Goal: Task Accomplishment & Management: Manage account settings

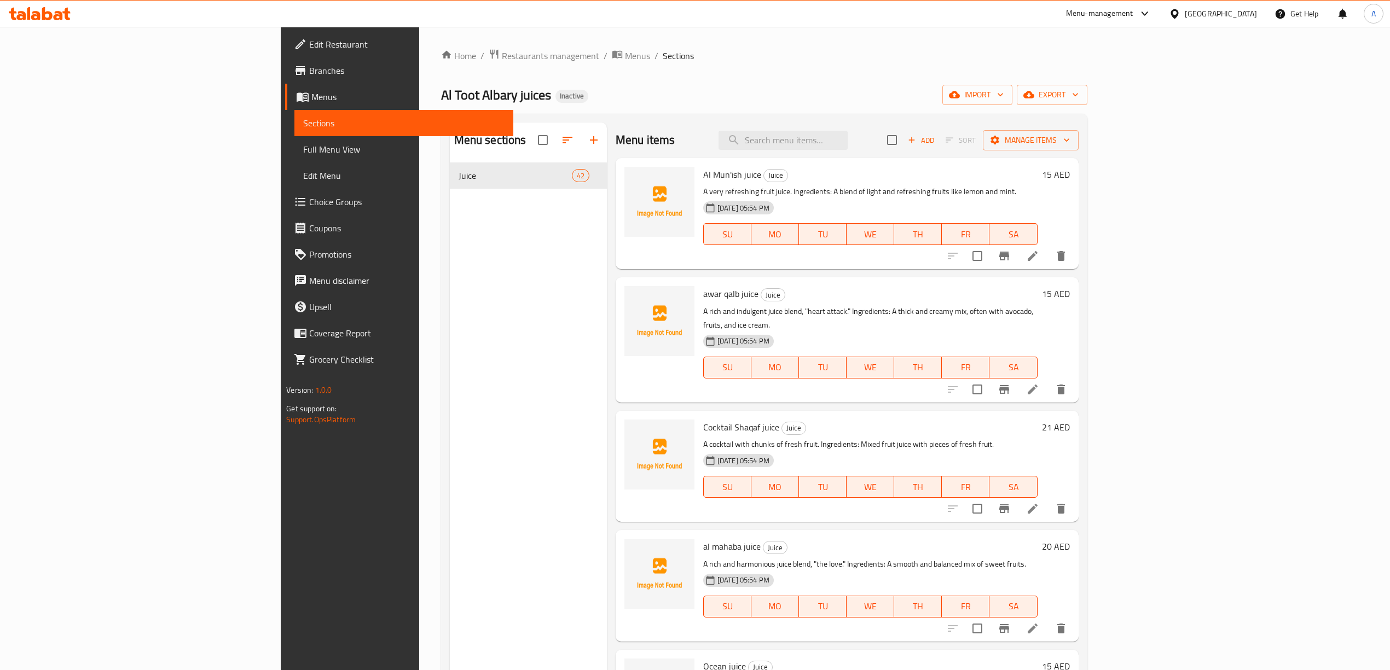
drag, startPoint x: 1043, startPoint y: 69, endPoint x: 1055, endPoint y: 72, distance: 12.5
click at [1043, 69] on div "Home / Restaurants management / Menus / Sections Al Toot Albary juices Inactive…" at bounding box center [764, 425] width 646 height 753
click at [1034, 96] on icon "button" at bounding box center [1028, 94] width 11 height 11
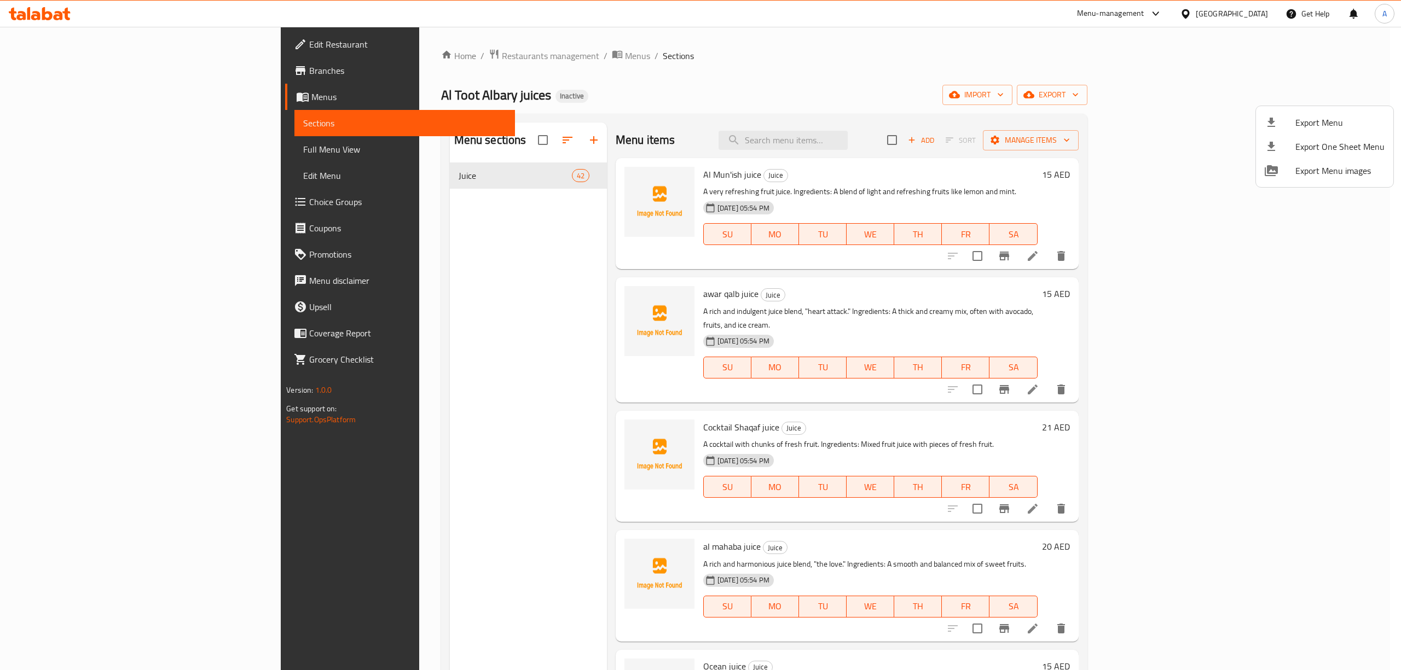
click at [1240, 95] on div at bounding box center [700, 335] width 1401 height 670
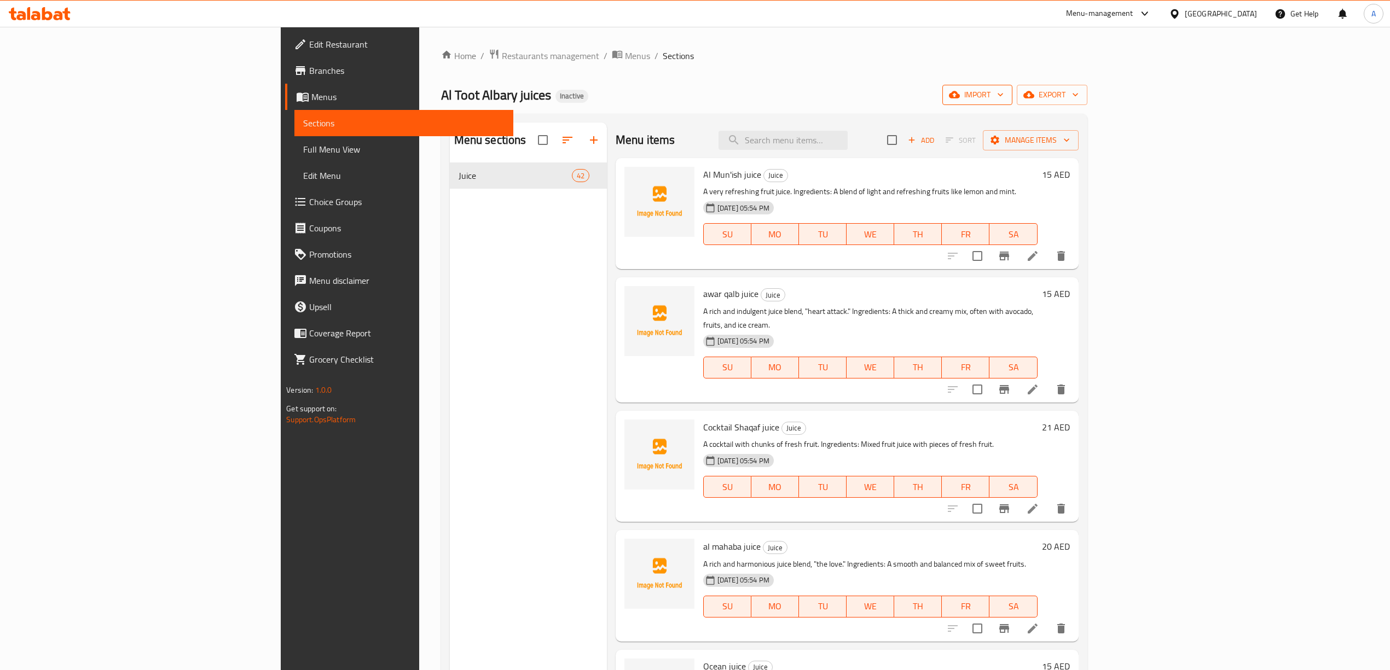
click at [1004, 98] on span "import" at bounding box center [977, 95] width 53 height 14
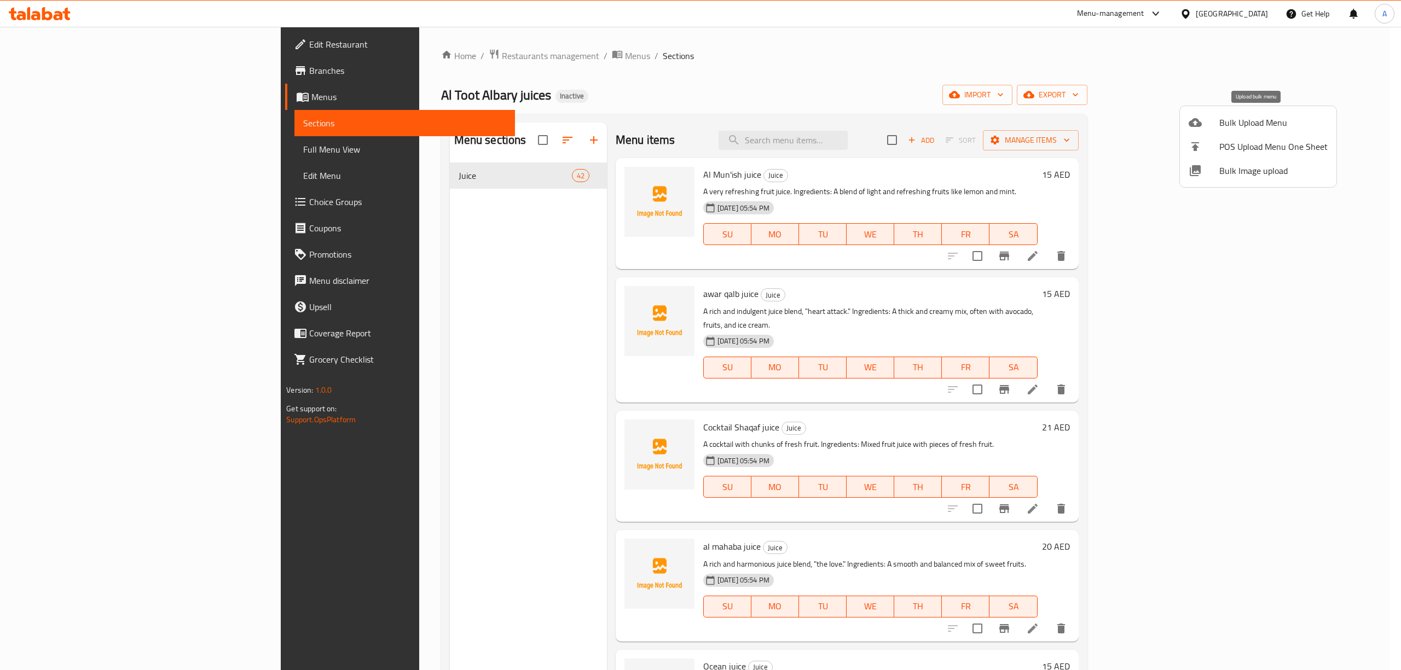
click at [1263, 117] on span "Bulk Upload Menu" at bounding box center [1273, 122] width 108 height 13
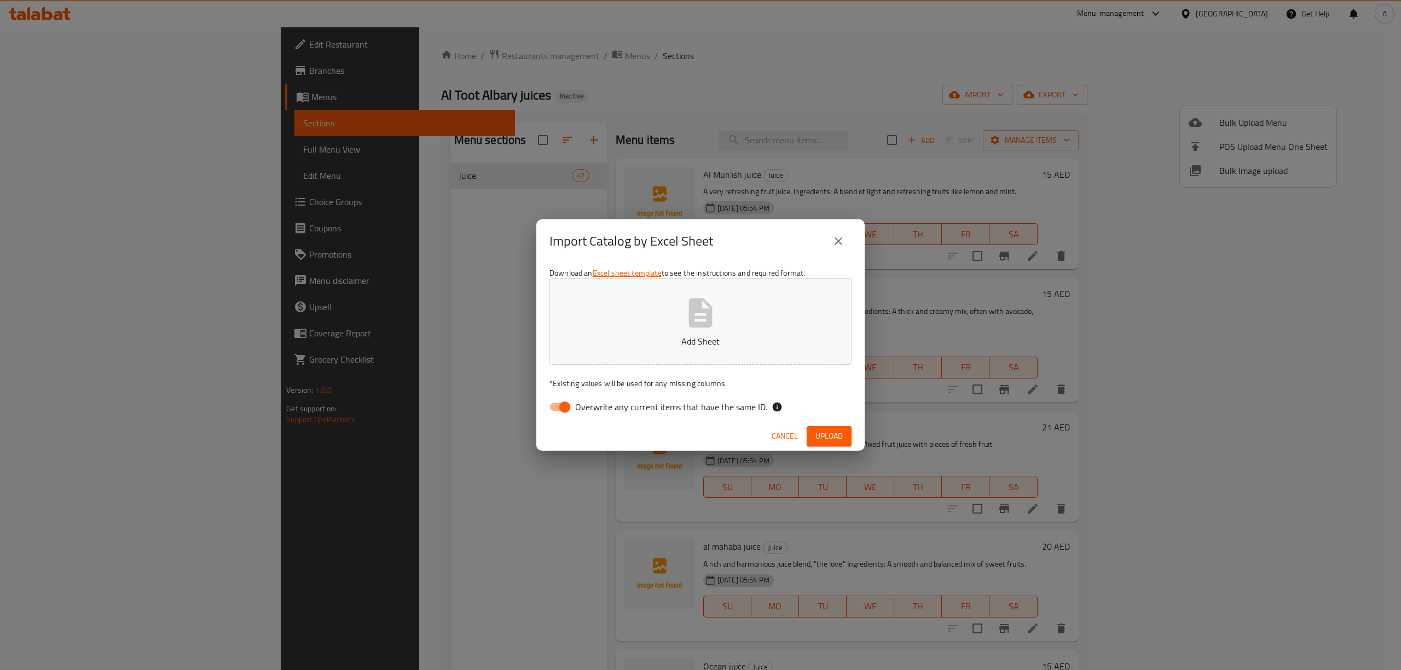
click at [572, 409] on input "Overwrite any current items that have the same ID." at bounding box center [565, 407] width 62 height 21
checkbox input "false"
click at [659, 337] on p "Add Sheet" at bounding box center [700, 341] width 268 height 13
click at [845, 434] on button "Upload" at bounding box center [829, 436] width 45 height 20
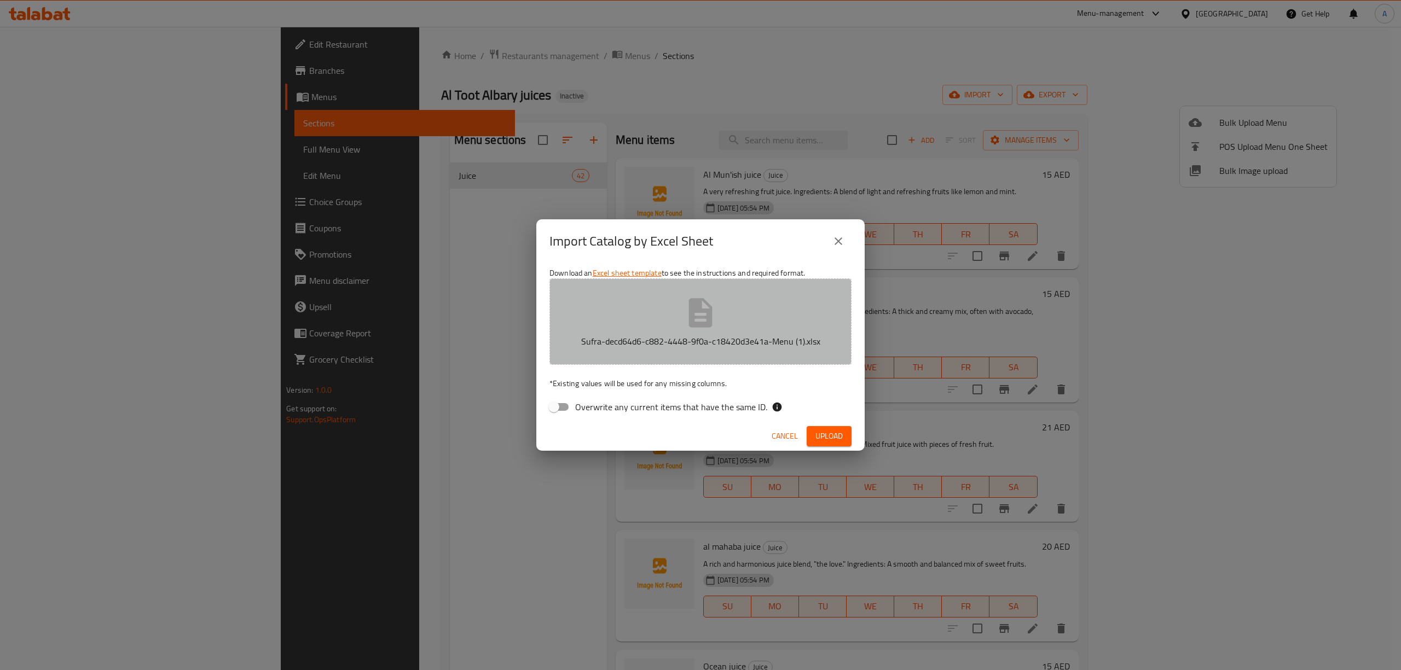
click at [742, 347] on p "Sufra-decd64d6-c882-4448-9f0a-c18420d3e41a-Menu (1).xlsx" at bounding box center [700, 341] width 268 height 13
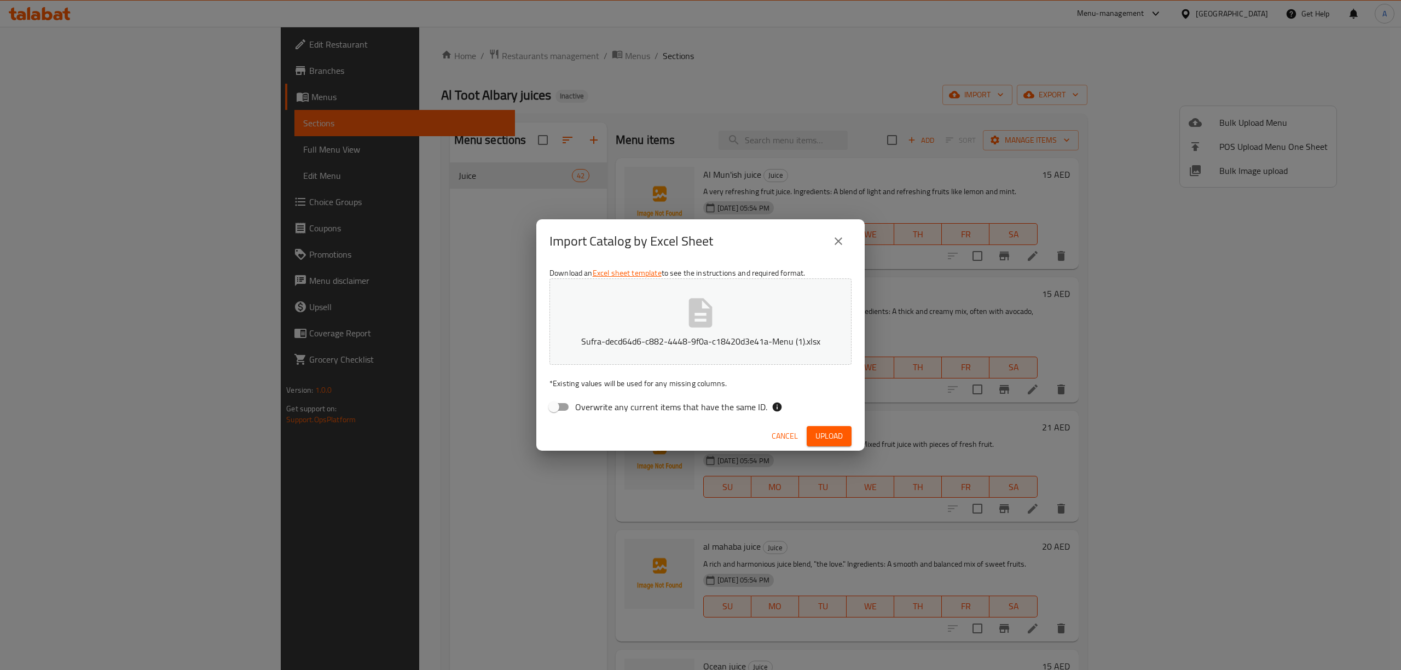
click at [841, 443] on button "Upload" at bounding box center [829, 436] width 45 height 20
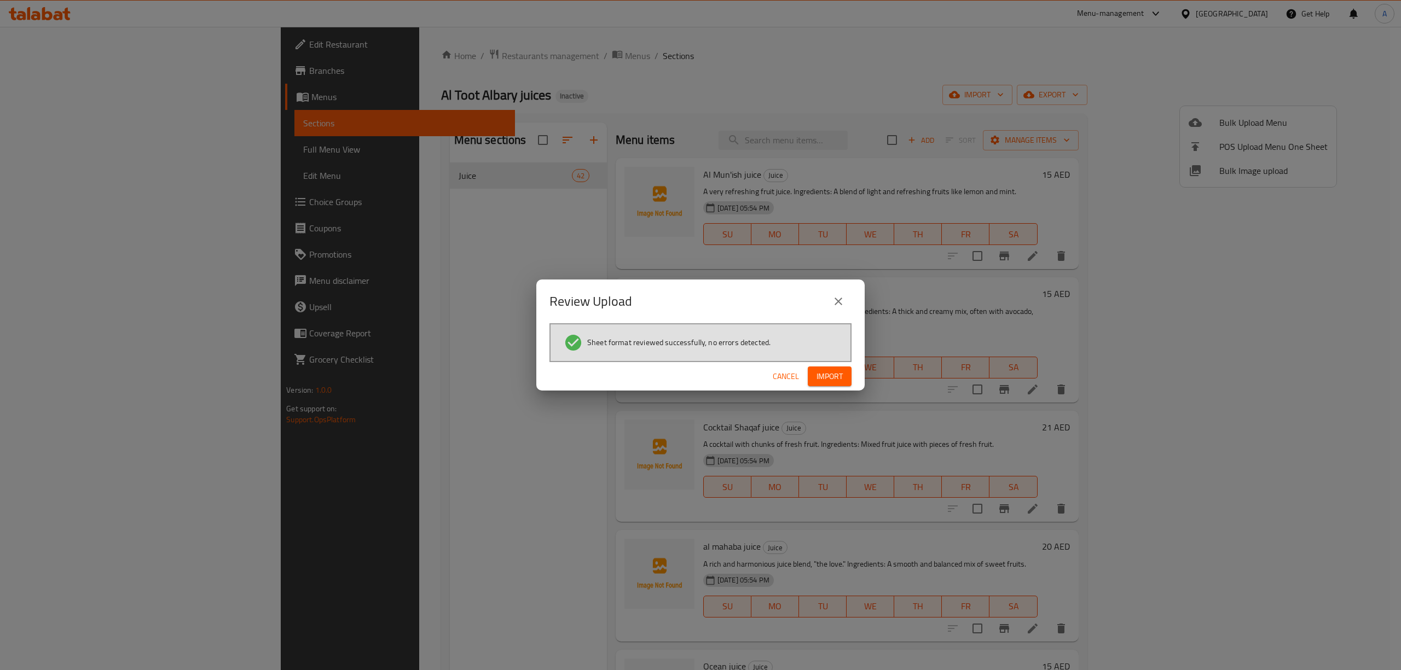
click at [824, 378] on span "Import" at bounding box center [829, 377] width 26 height 14
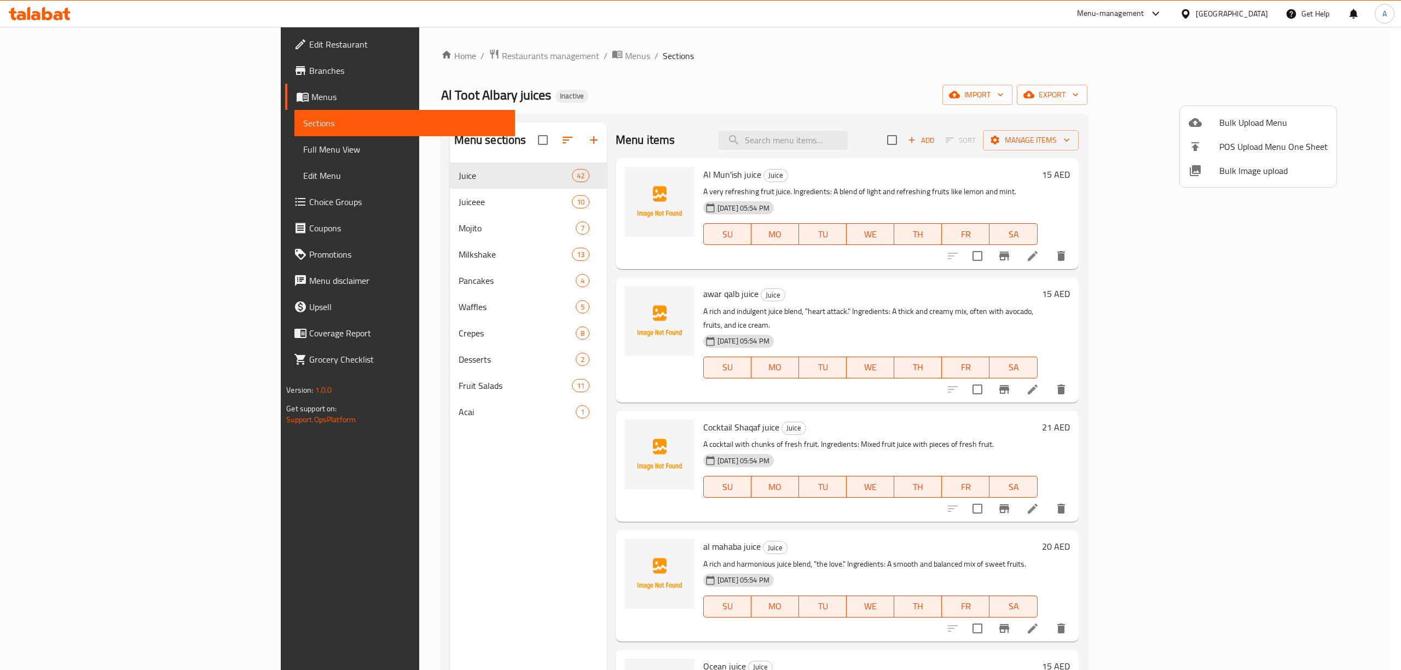
click at [312, 217] on div at bounding box center [700, 335] width 1401 height 670
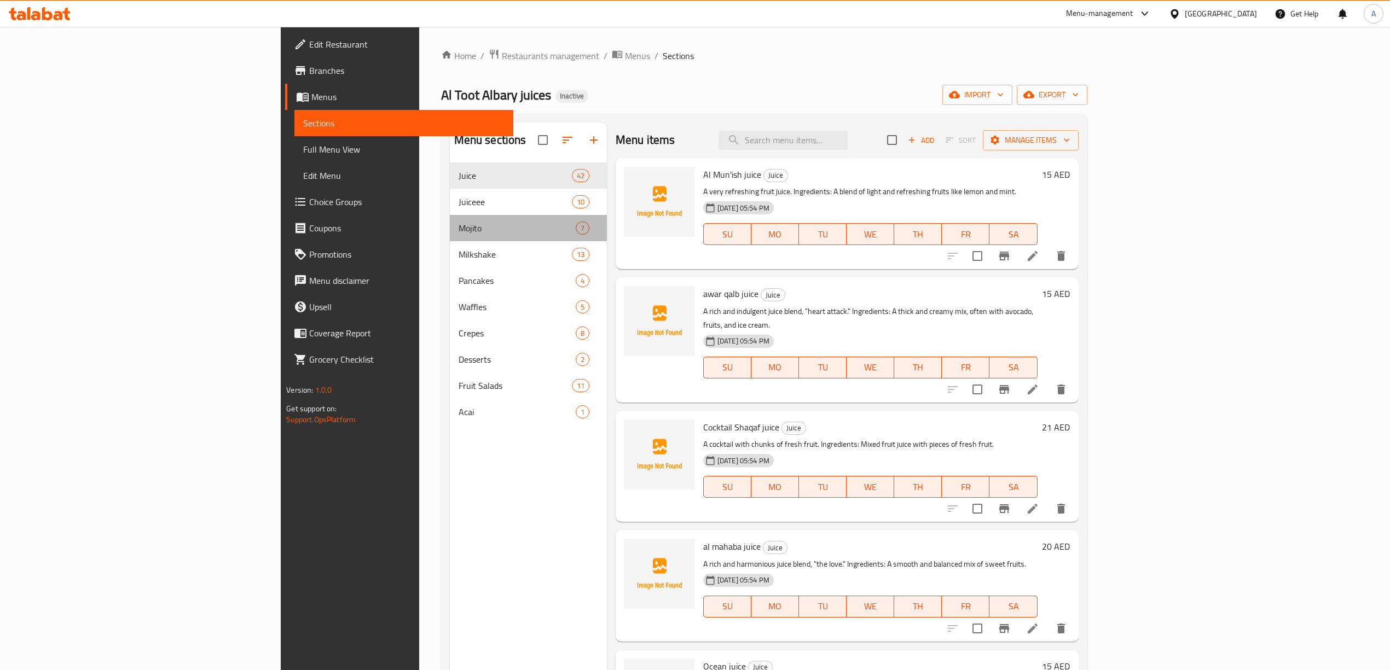
click at [450, 217] on div "Mojito 7" at bounding box center [528, 228] width 157 height 26
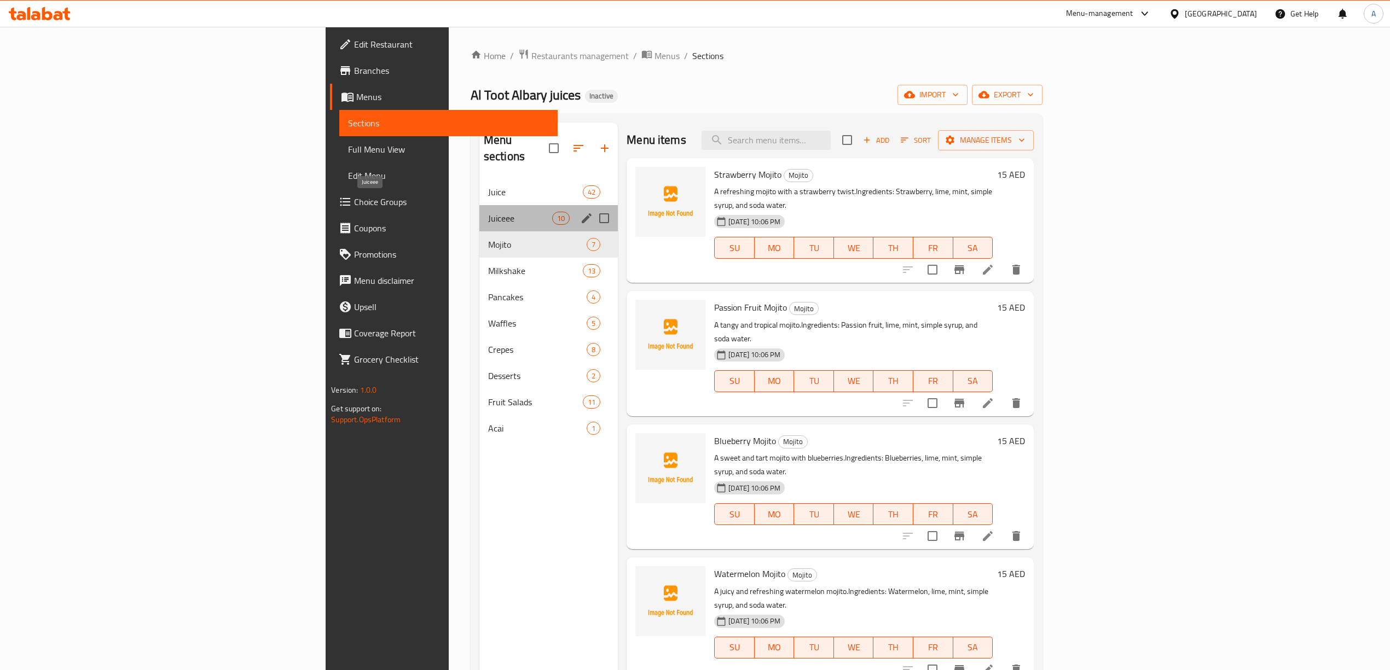
click at [488, 212] on span "Juiceee" at bounding box center [520, 218] width 64 height 13
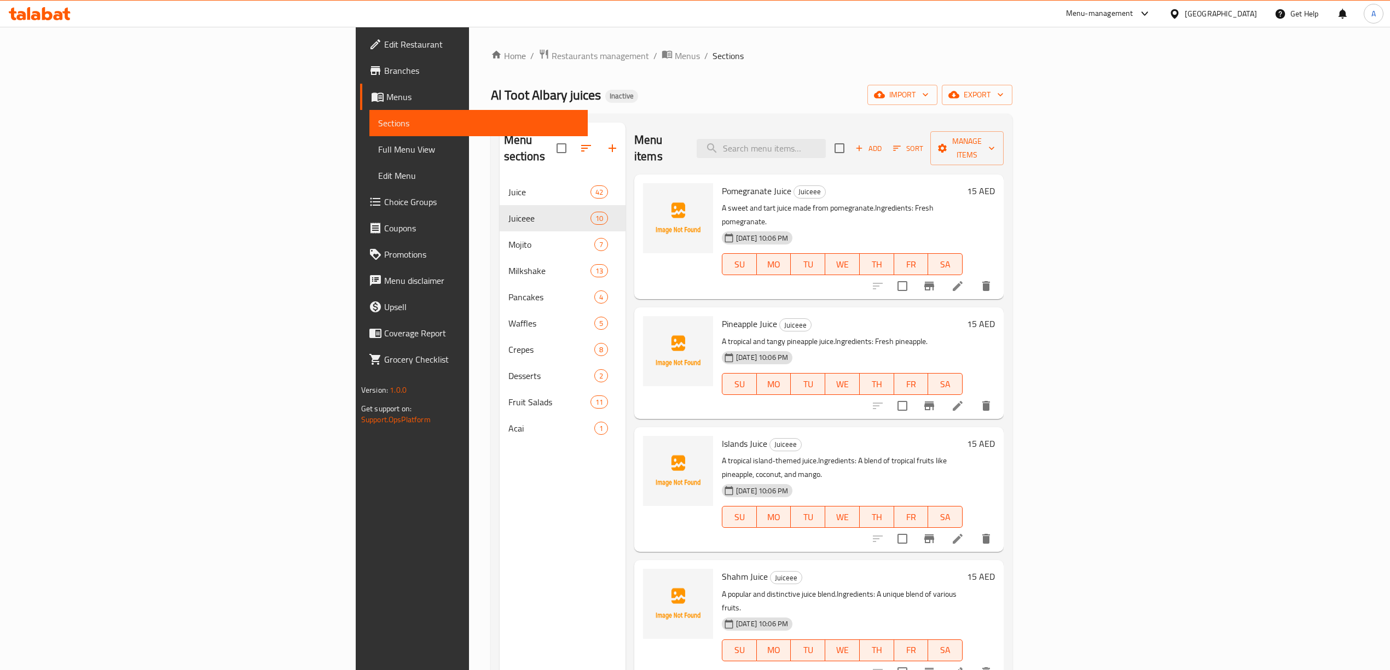
click at [851, 143] on input "checkbox" at bounding box center [839, 148] width 23 height 23
checkbox input "true"
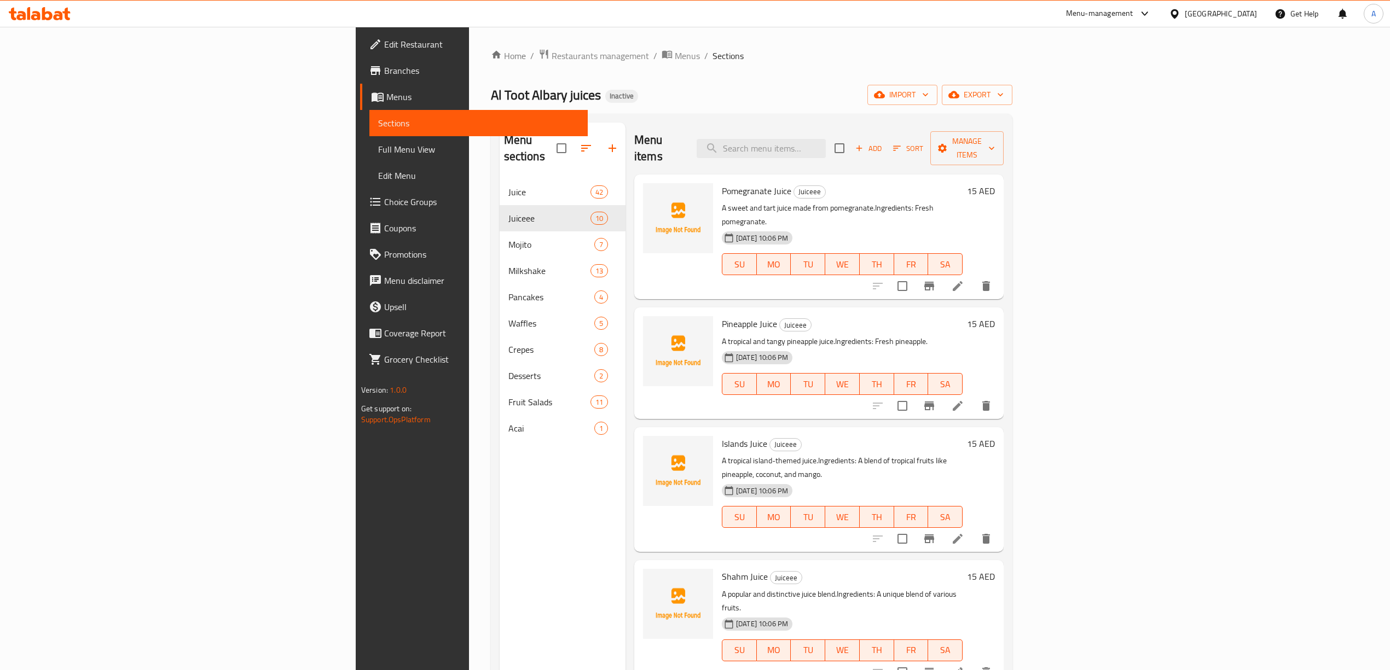
checkbox input "true"
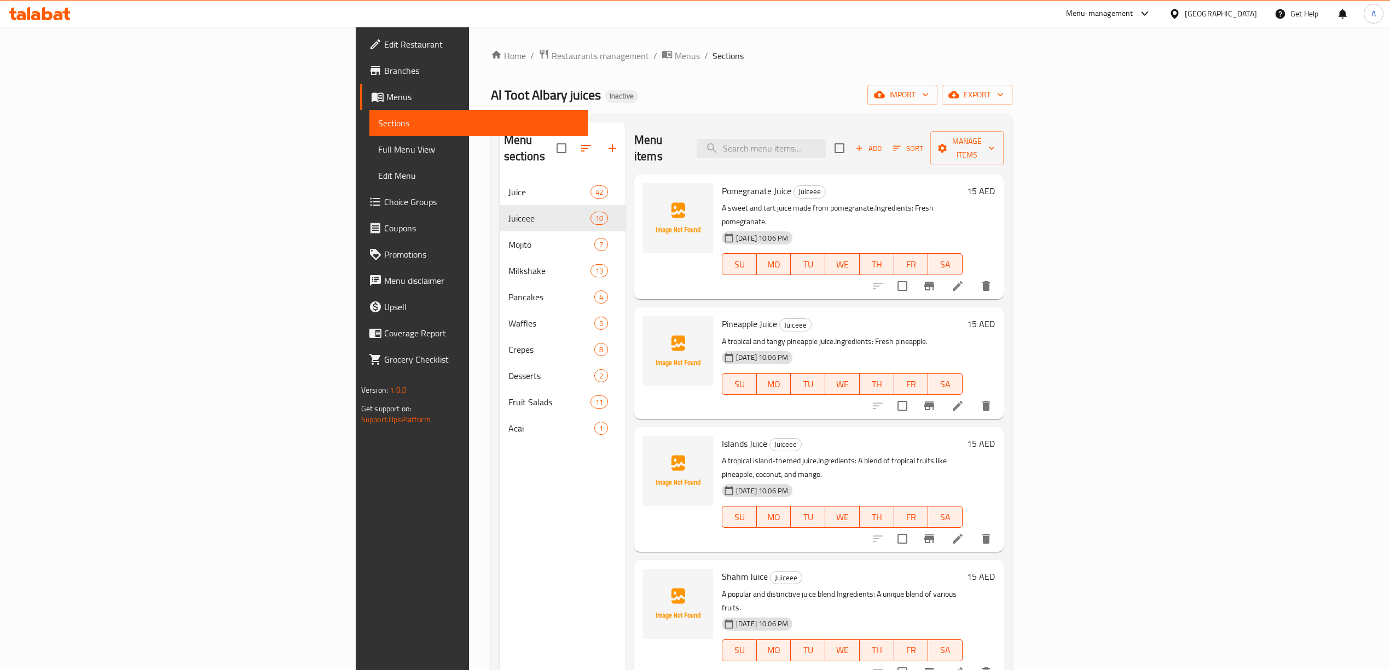
checkbox input "true"
click at [995, 147] on span "Manage items" at bounding box center [967, 148] width 56 height 27
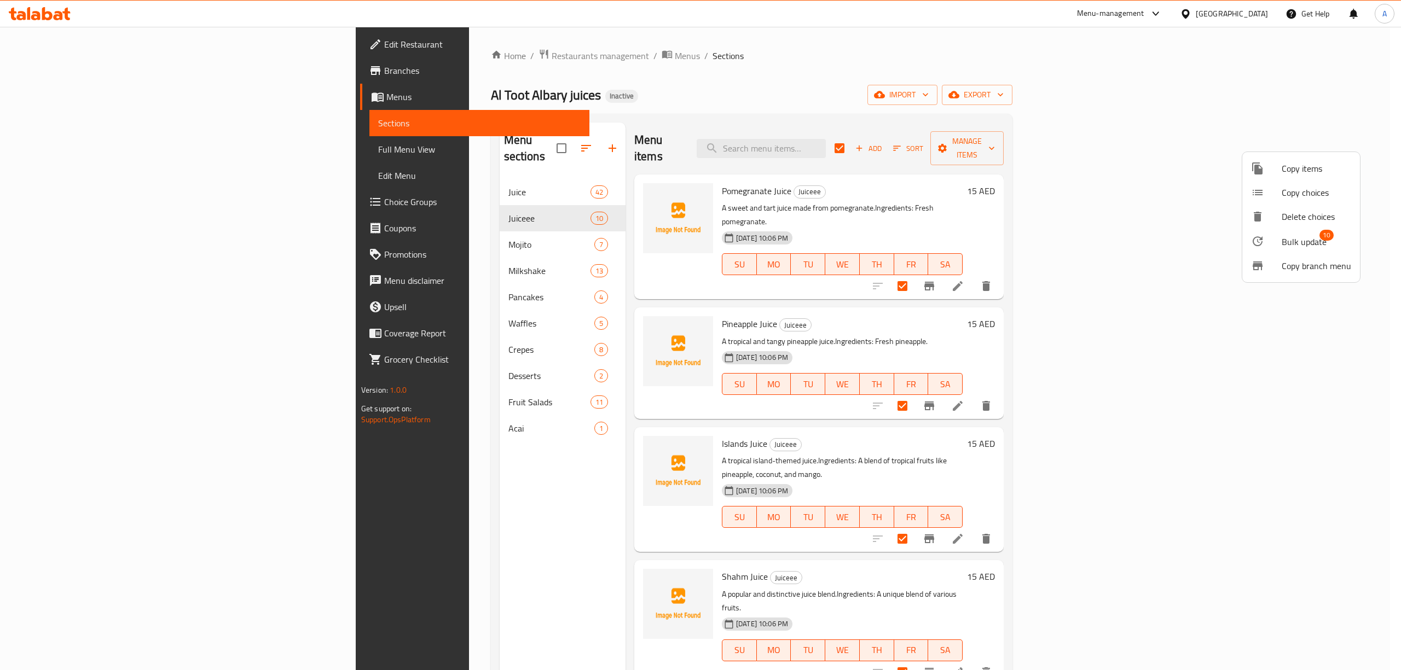
click at [1320, 270] on span "Copy branch menu" at bounding box center [1316, 265] width 69 height 13
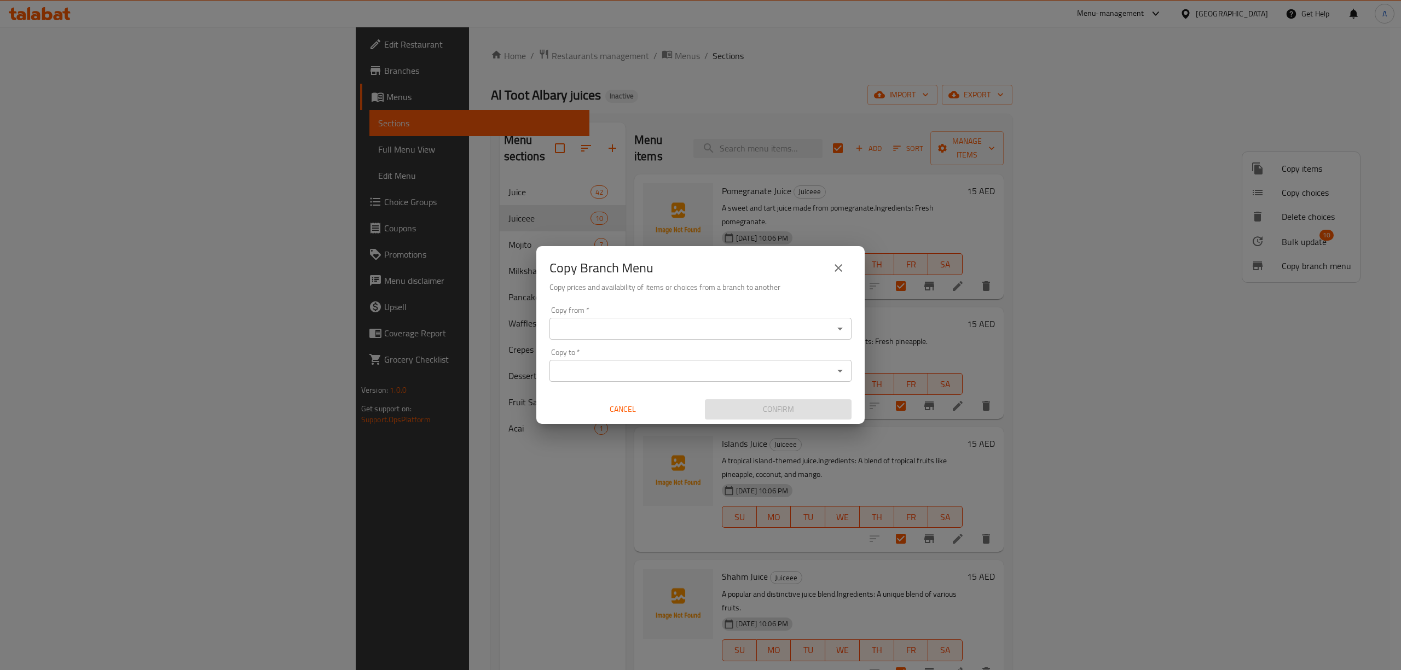
click at [828, 266] on button "close" at bounding box center [838, 268] width 26 height 26
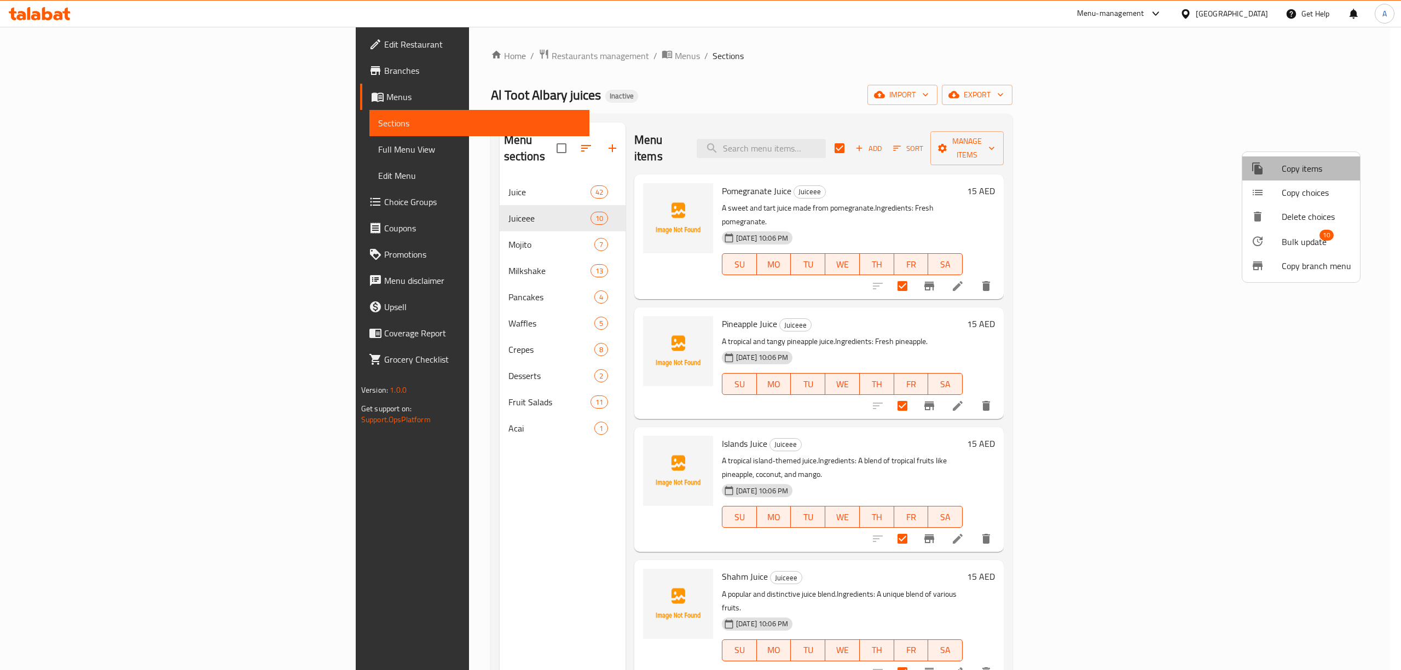
click at [1305, 165] on span "Copy items" at bounding box center [1316, 168] width 69 height 13
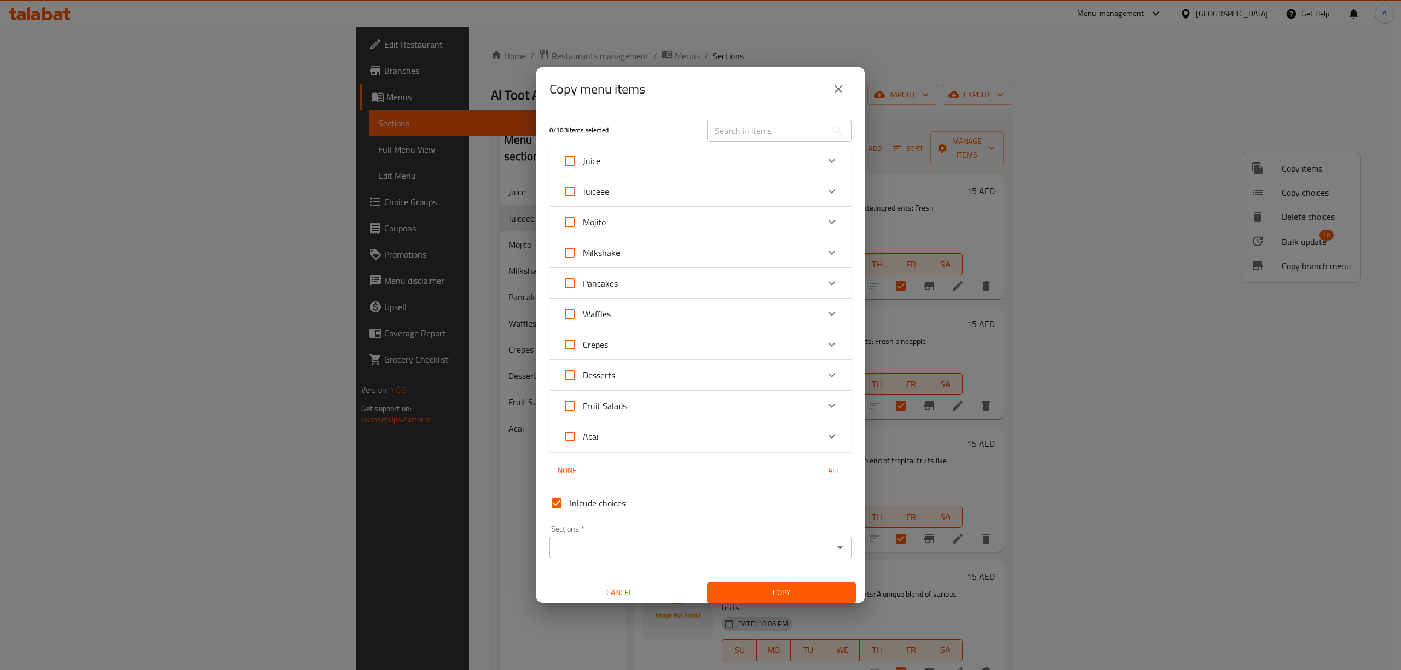
click at [572, 196] on input "Juiceee" at bounding box center [570, 191] width 26 height 26
checkbox input "true"
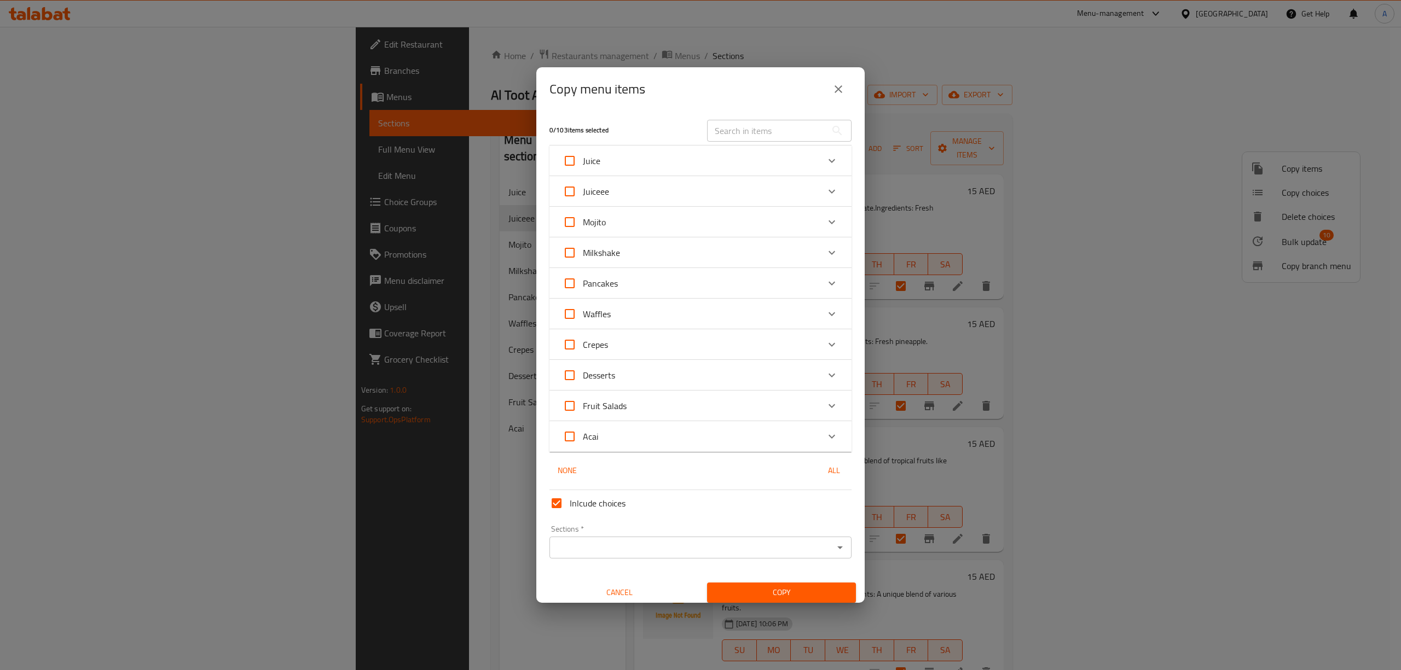
checkbox input "true"
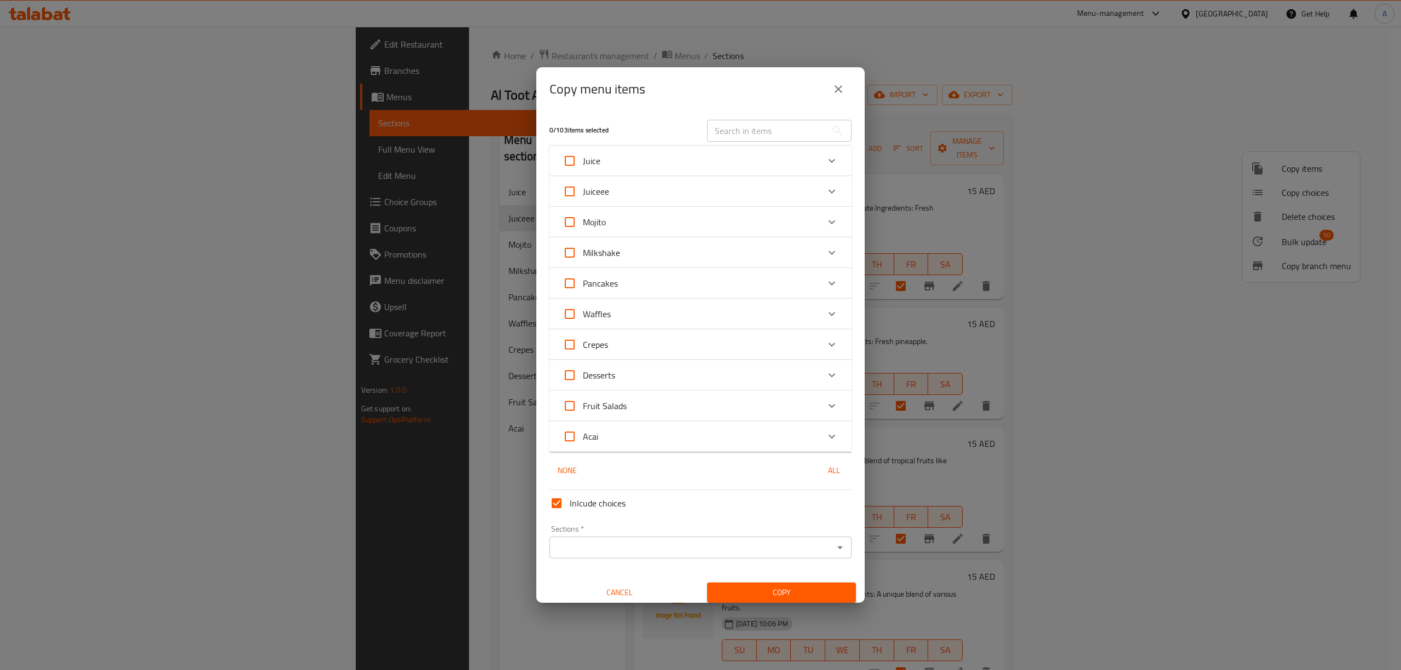
checkbox input "true"
click at [596, 550] on input "Sections   *" at bounding box center [691, 547] width 277 height 15
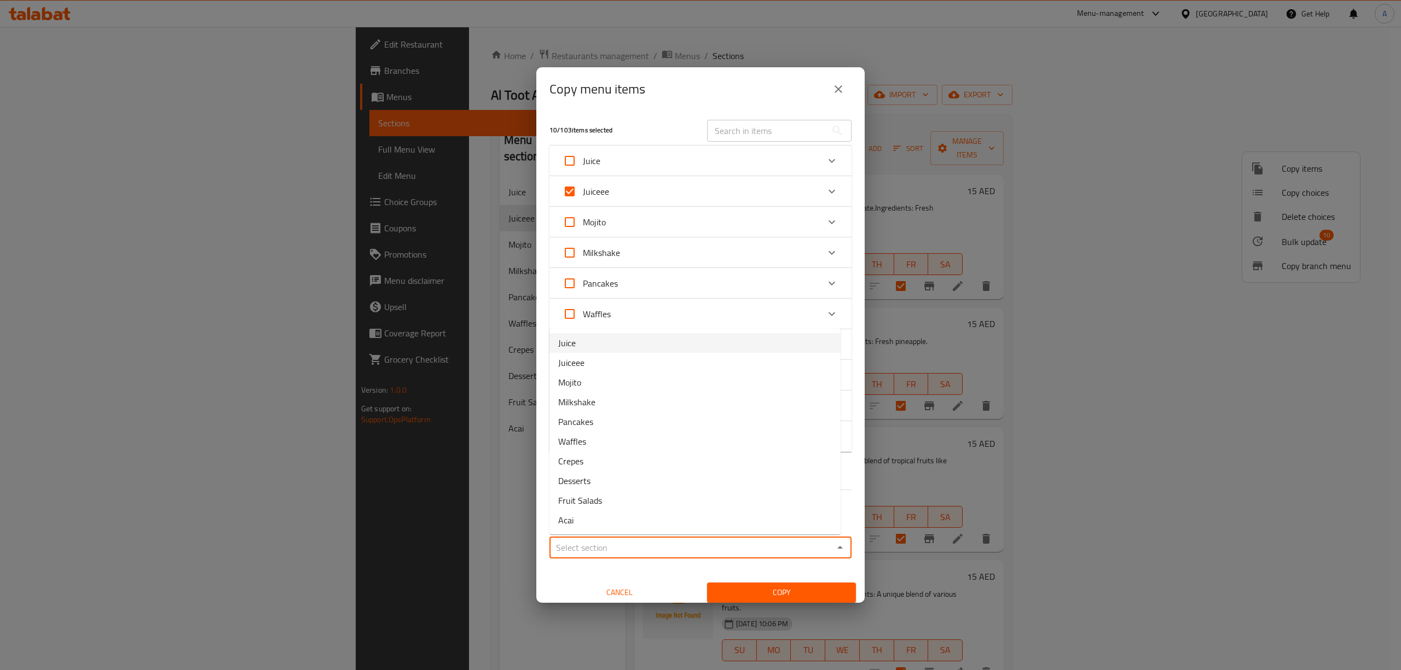
click at [587, 338] on li "Juice" at bounding box center [694, 343] width 291 height 20
type input "Juice"
click at [808, 589] on span "Copy" at bounding box center [781, 593] width 131 height 14
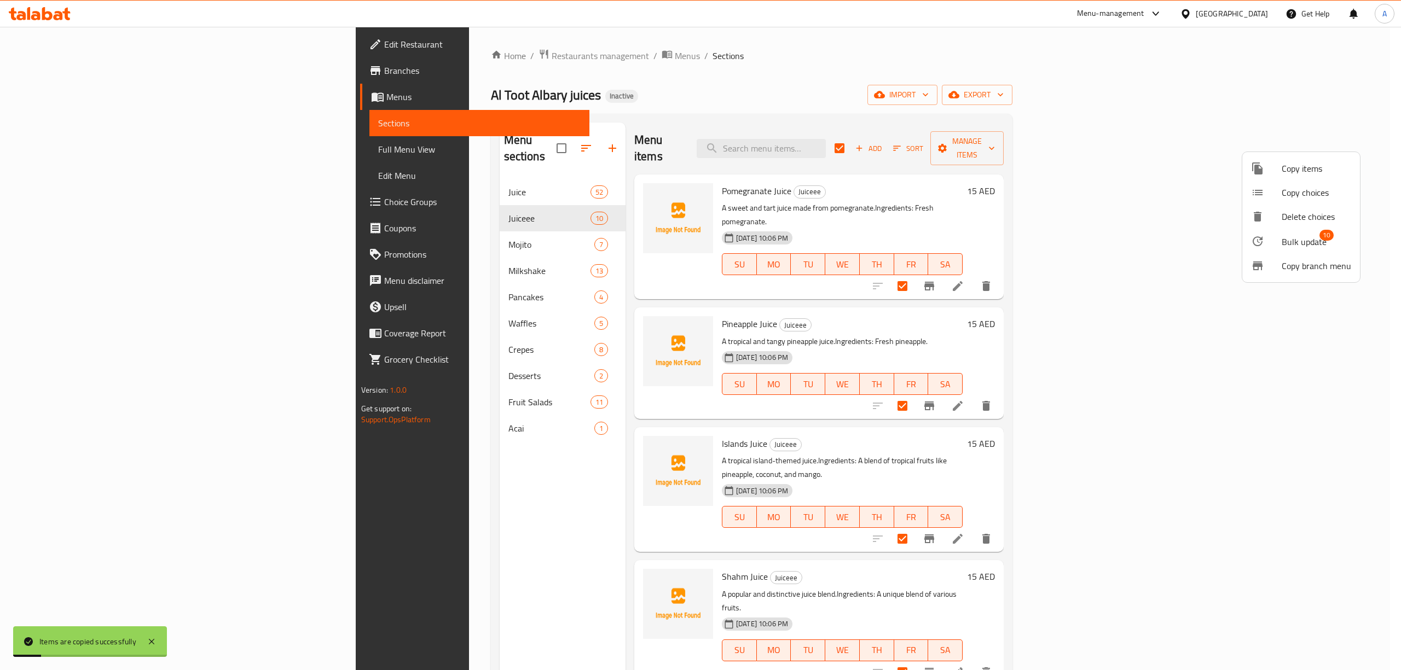
click at [379, 515] on div at bounding box center [700, 335] width 1401 height 670
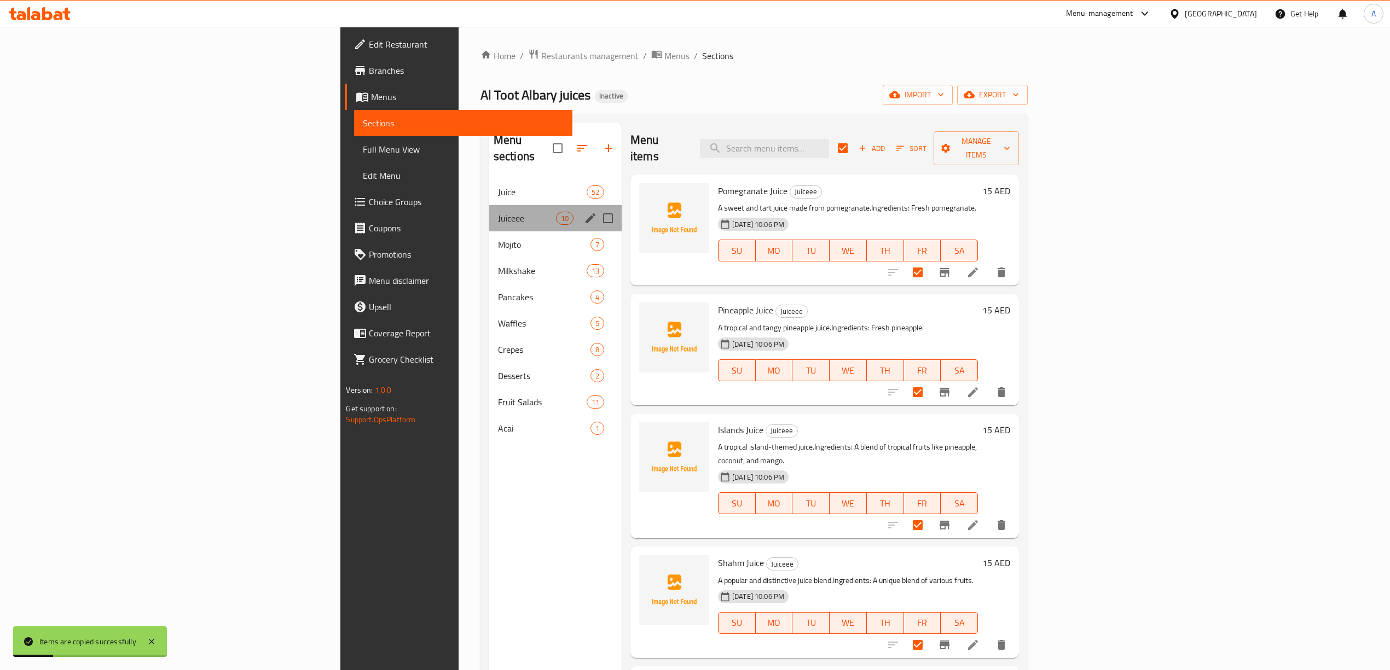
click at [489, 211] on div "Juiceee 10" at bounding box center [555, 218] width 132 height 26
drag, startPoint x: 373, startPoint y: 209, endPoint x: 366, endPoint y: 202, distance: 9.7
click at [498, 212] on span "Juiceee" at bounding box center [527, 218] width 58 height 13
click at [596, 207] on input "Menu sections" at bounding box center [607, 218] width 23 height 23
checkbox input "true"
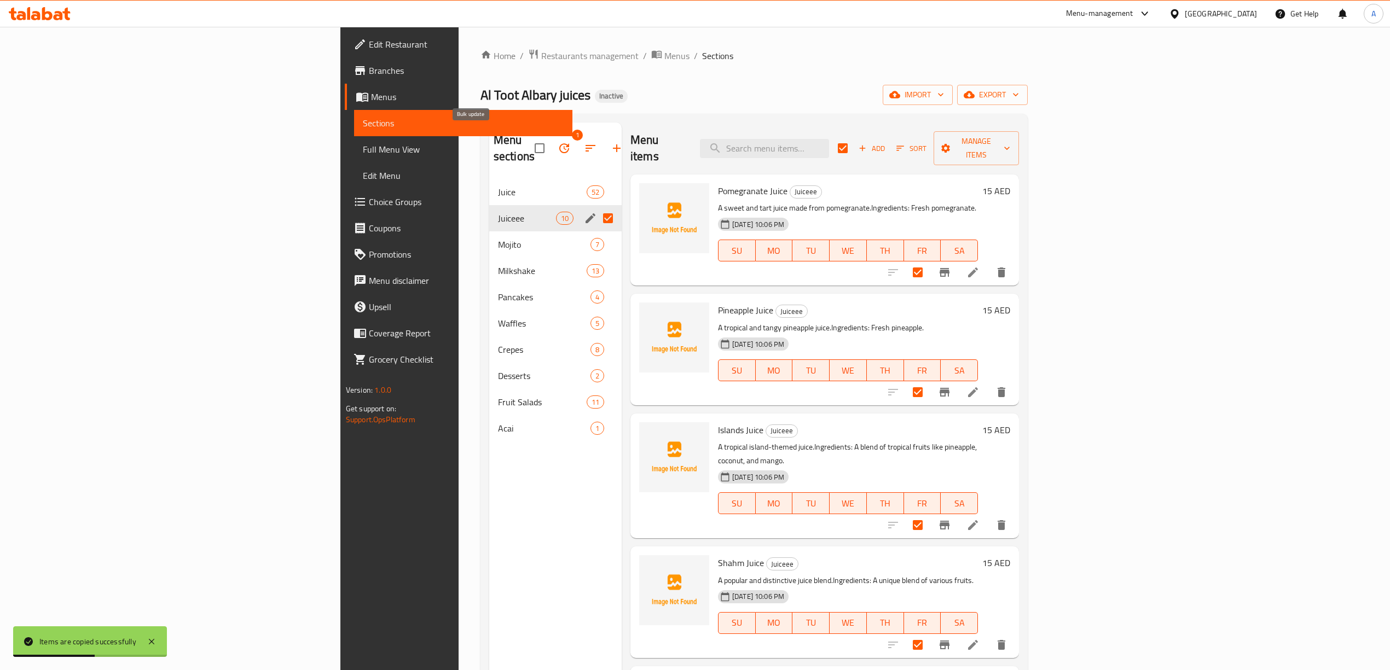
click at [558, 147] on icon "button" at bounding box center [564, 148] width 13 height 13
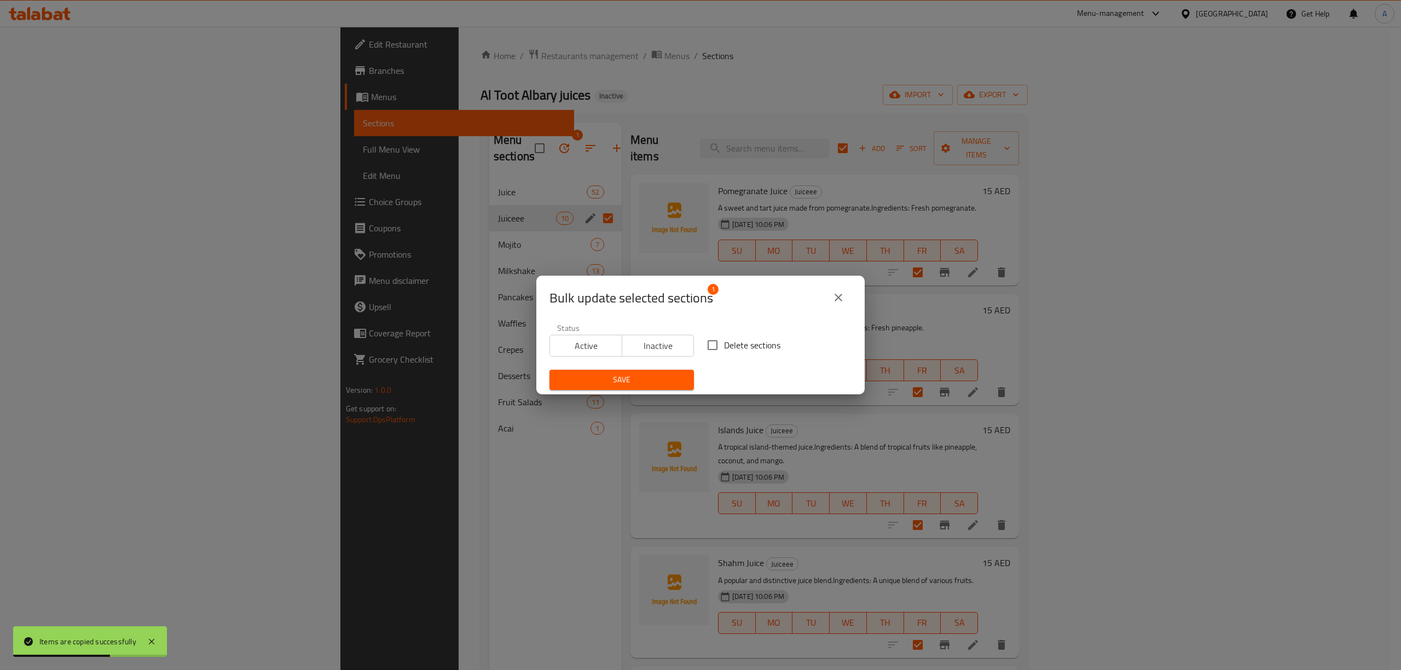
click at [740, 347] on span "Delete sections" at bounding box center [752, 345] width 56 height 13
click at [724, 347] on input "Delete sections" at bounding box center [712, 345] width 23 height 23
checkbox input "true"
click at [616, 373] on span "Save" at bounding box center [621, 380] width 127 height 14
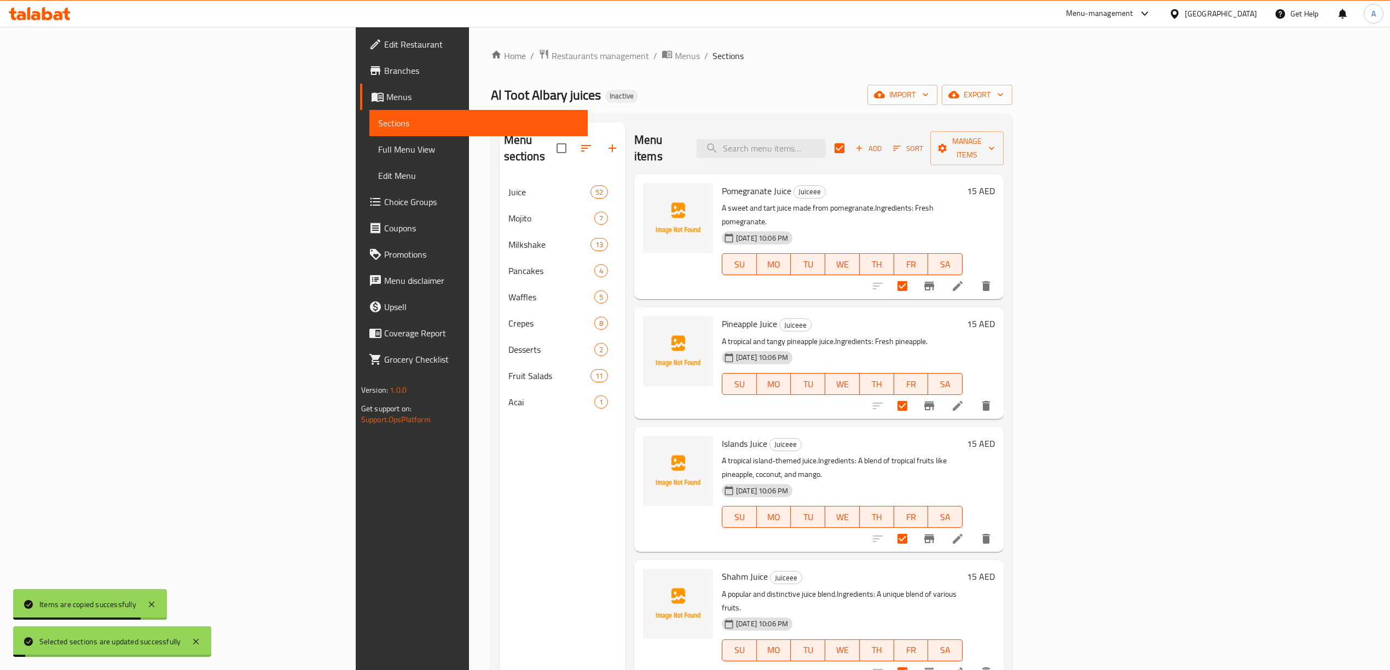
click at [500, 187] on div "Juice 52" at bounding box center [563, 192] width 126 height 26
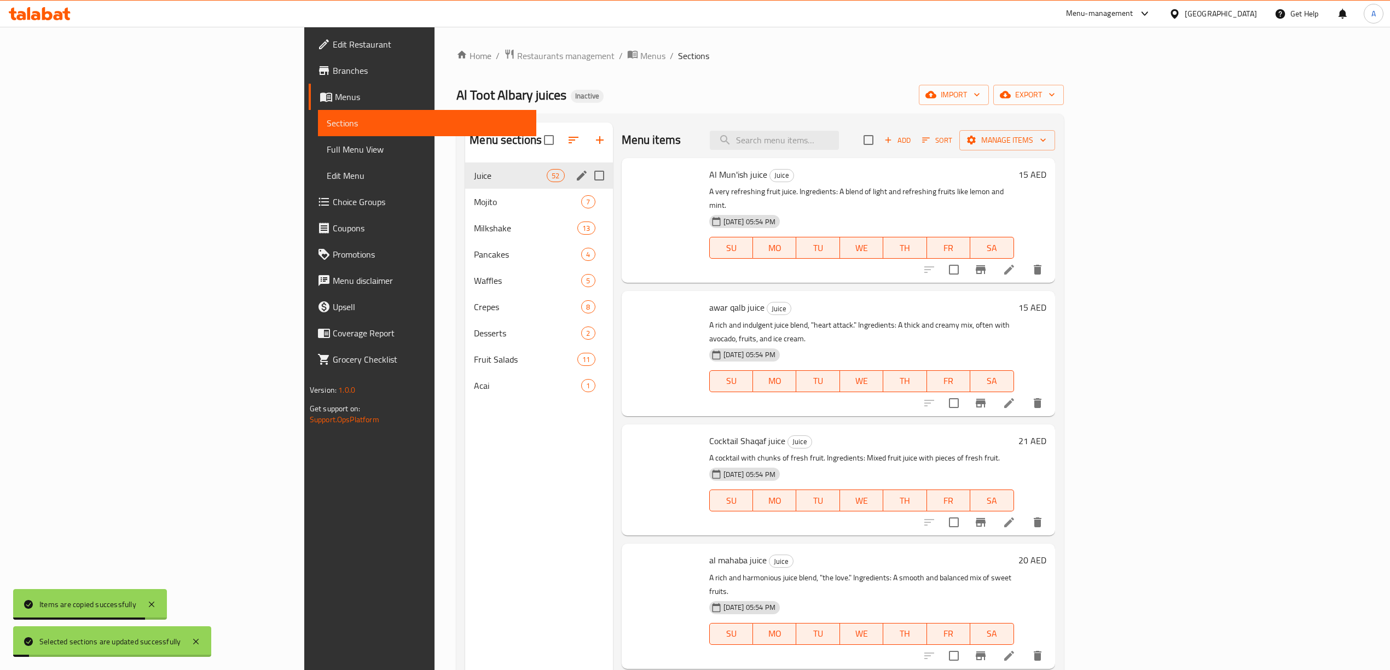
checkbox input "false"
click at [474, 206] on span "Mojito" at bounding box center [527, 201] width 107 height 13
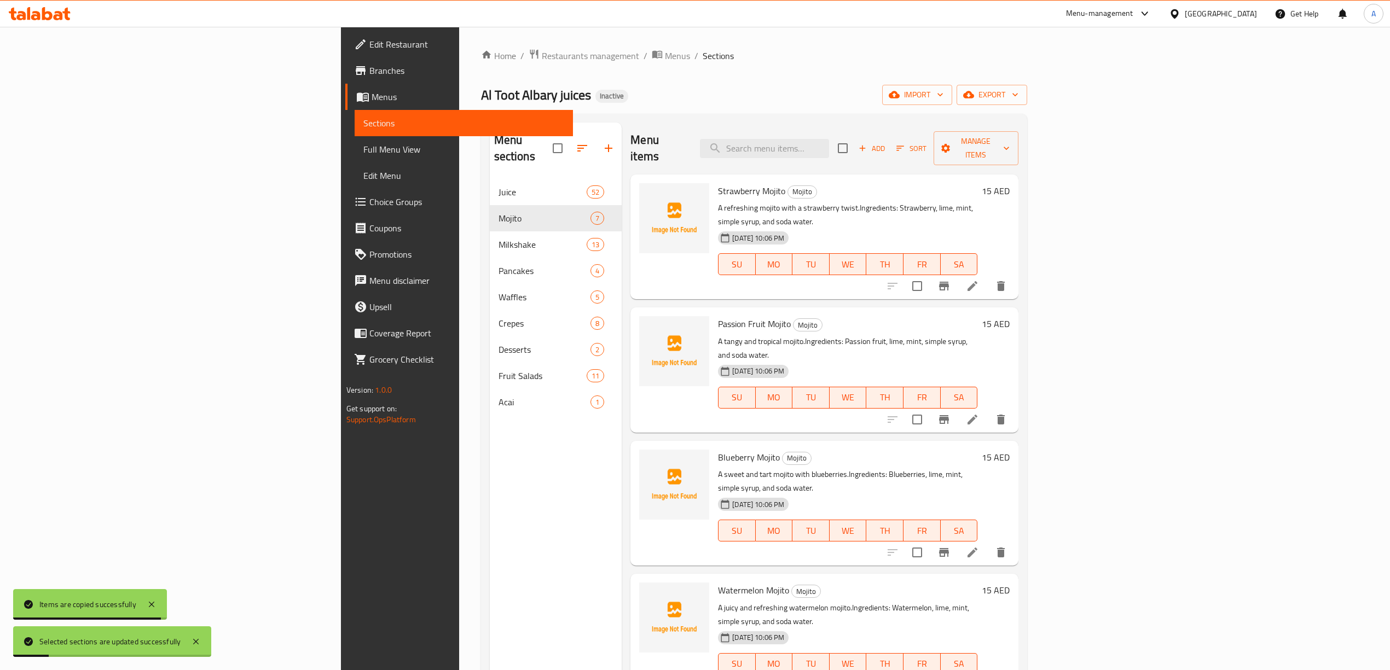
click at [363, 150] on span "Full Menu View" at bounding box center [463, 149] width 201 height 13
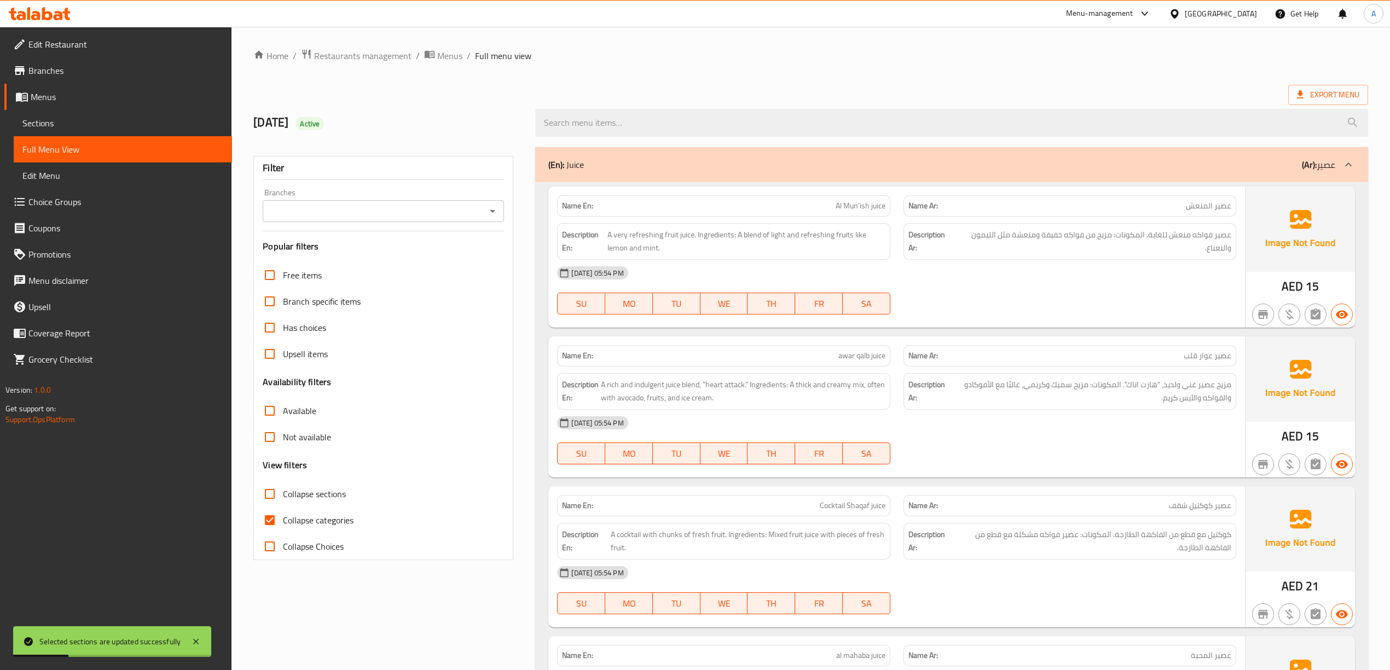
click at [327, 517] on span "Collapse categories" at bounding box center [318, 520] width 71 height 13
click at [283, 517] on input "Collapse categories" at bounding box center [270, 520] width 26 height 26
checkbox input "false"
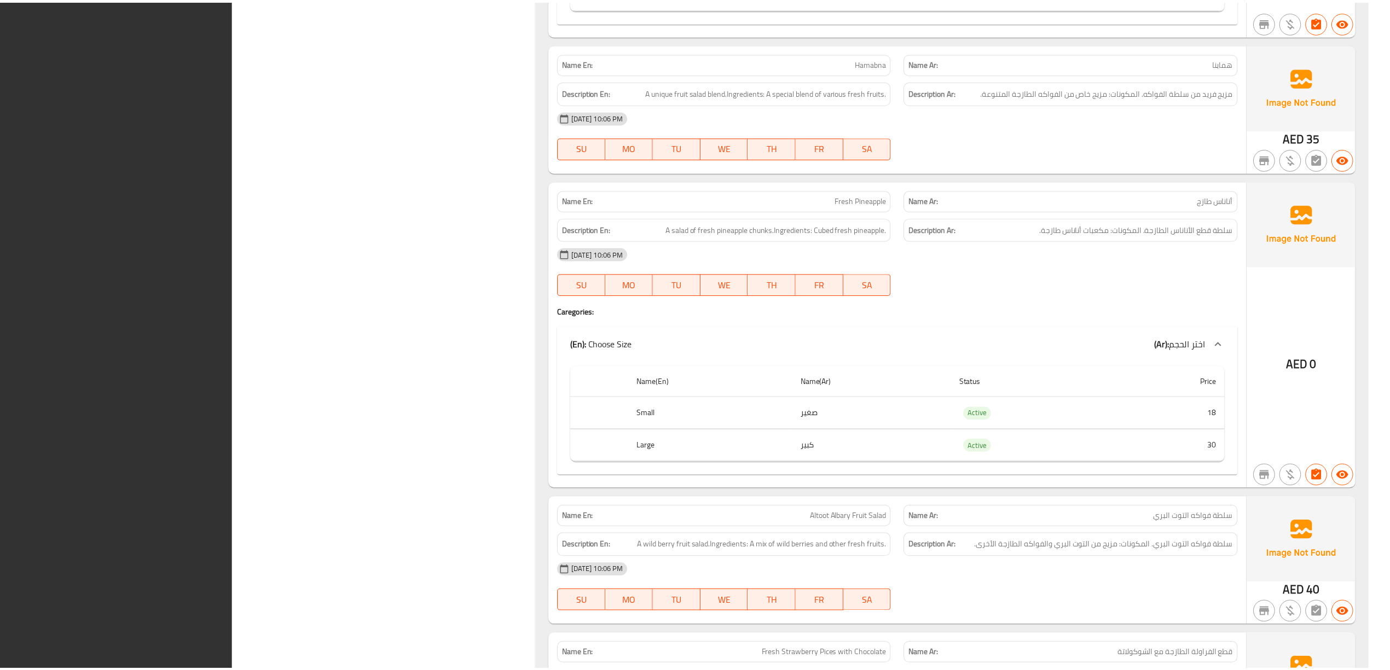
scroll to position [16643, 0]
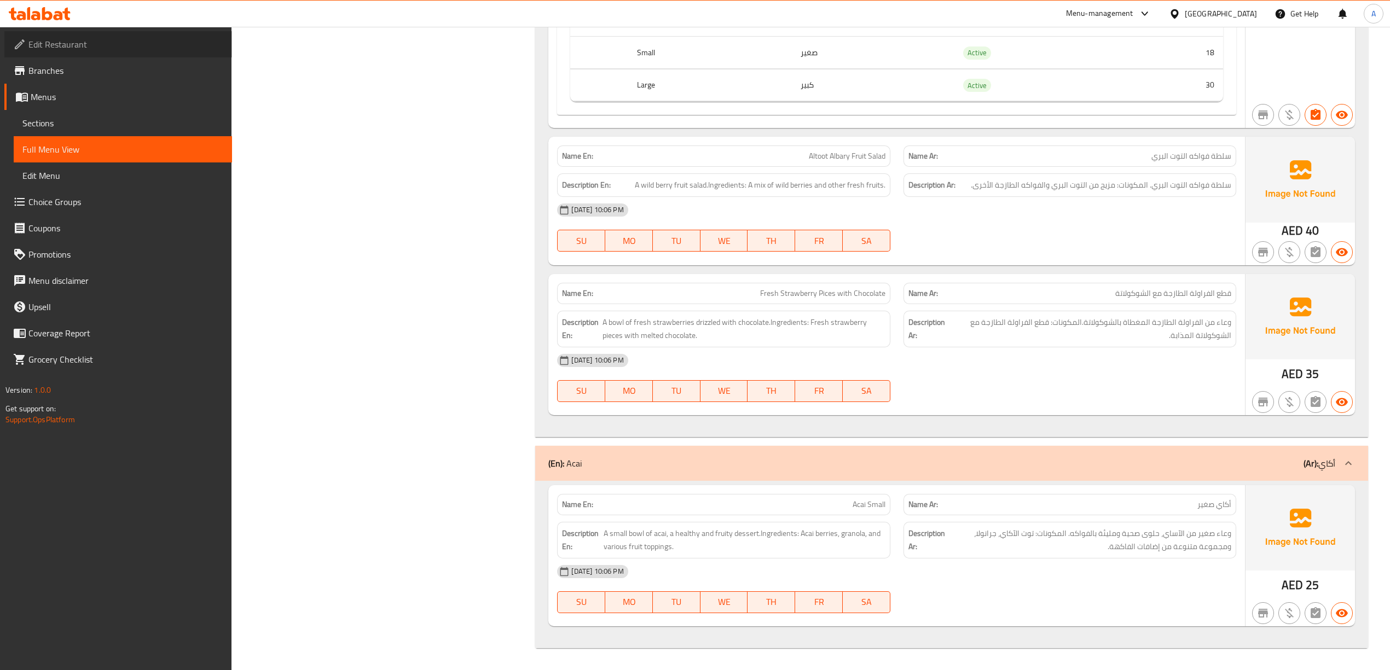
click at [75, 53] on link "Edit Restaurant" at bounding box center [118, 44] width 228 height 26
